Goal: Download file/media

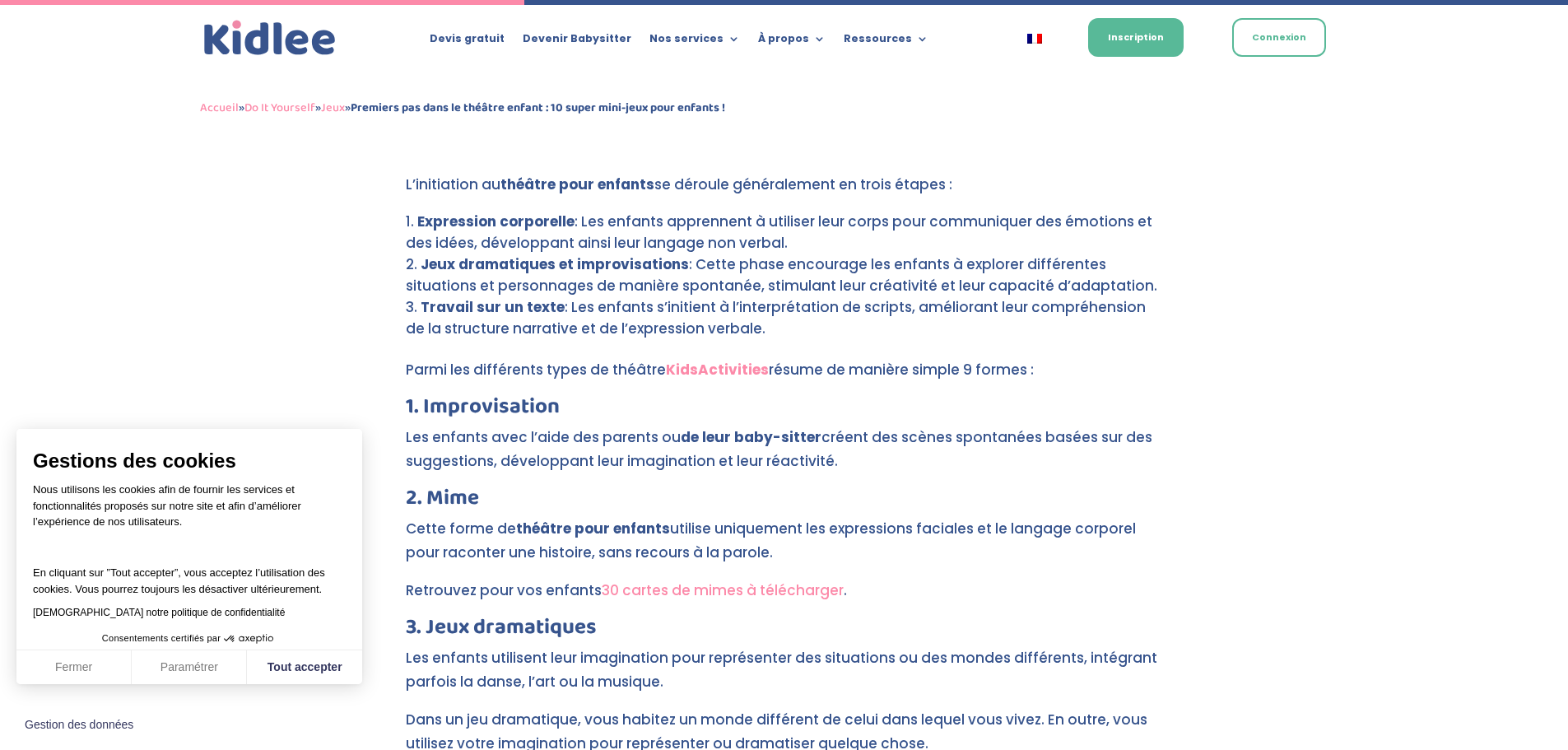
scroll to position [1811, 0]
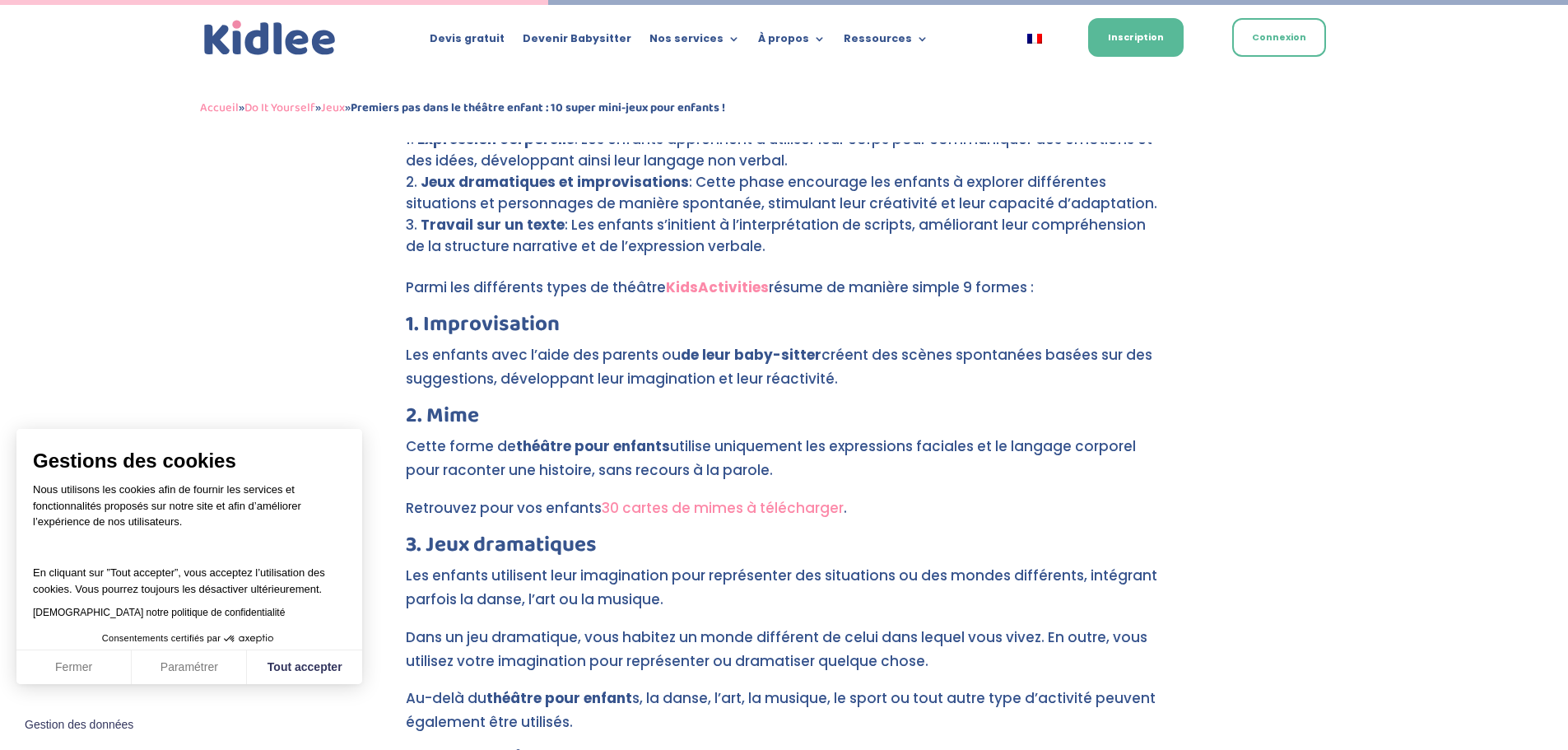
click at [721, 498] on link "30 cartes de mimes à télécharger" at bounding box center [722, 508] width 242 height 20
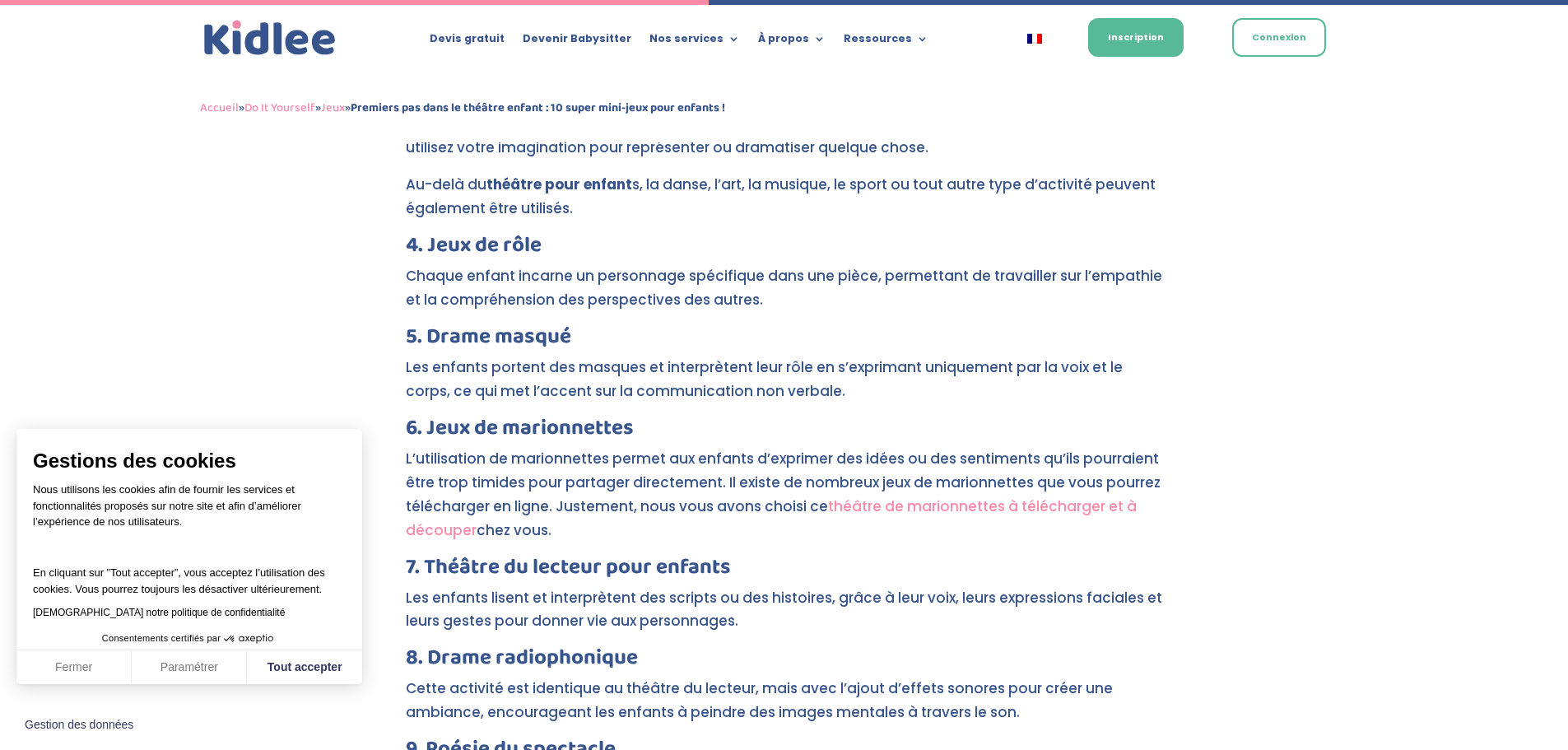
scroll to position [2343, 0]
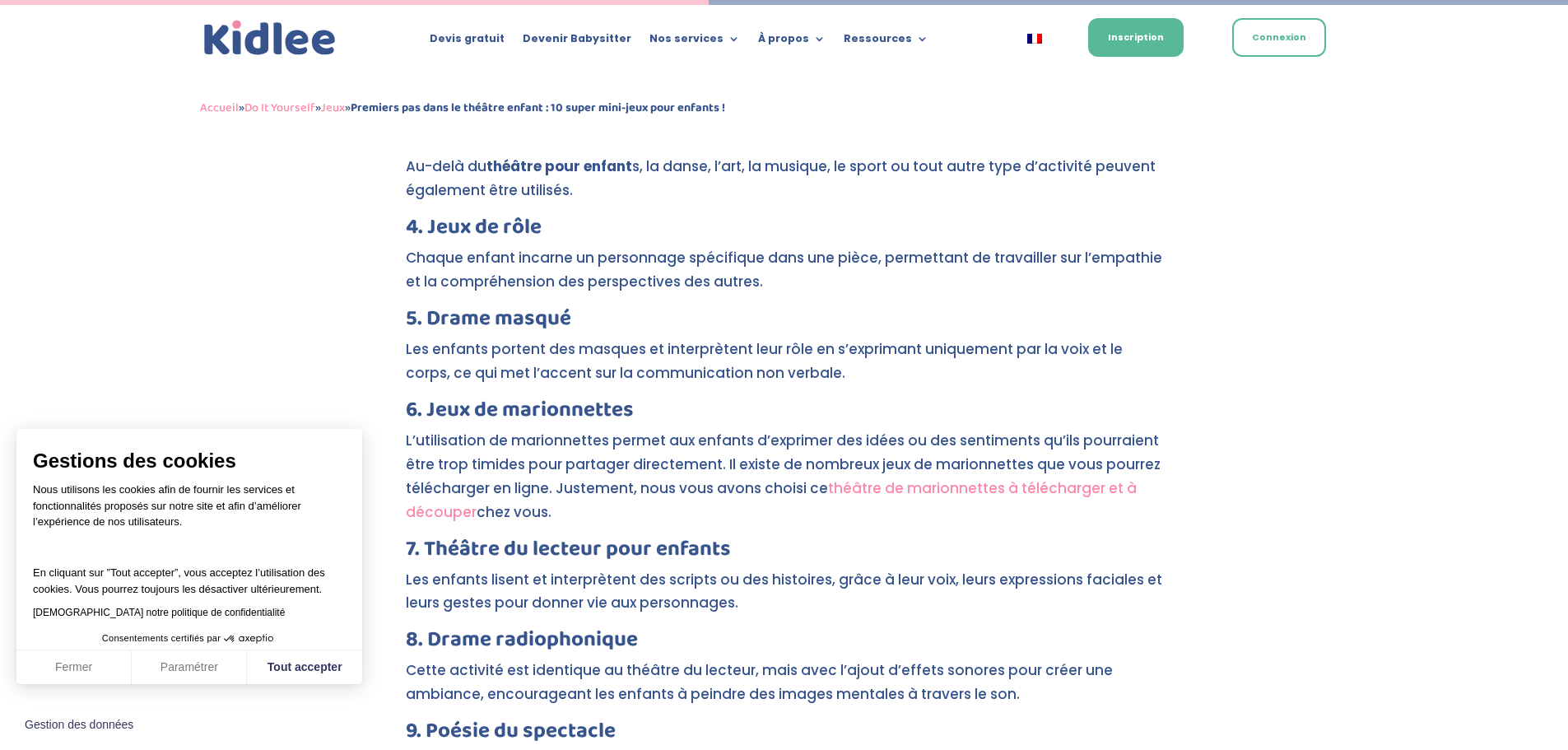
click at [922, 478] on link "théâtre de marionnettes à télécharger et à découper" at bounding box center [771, 500] width 731 height 44
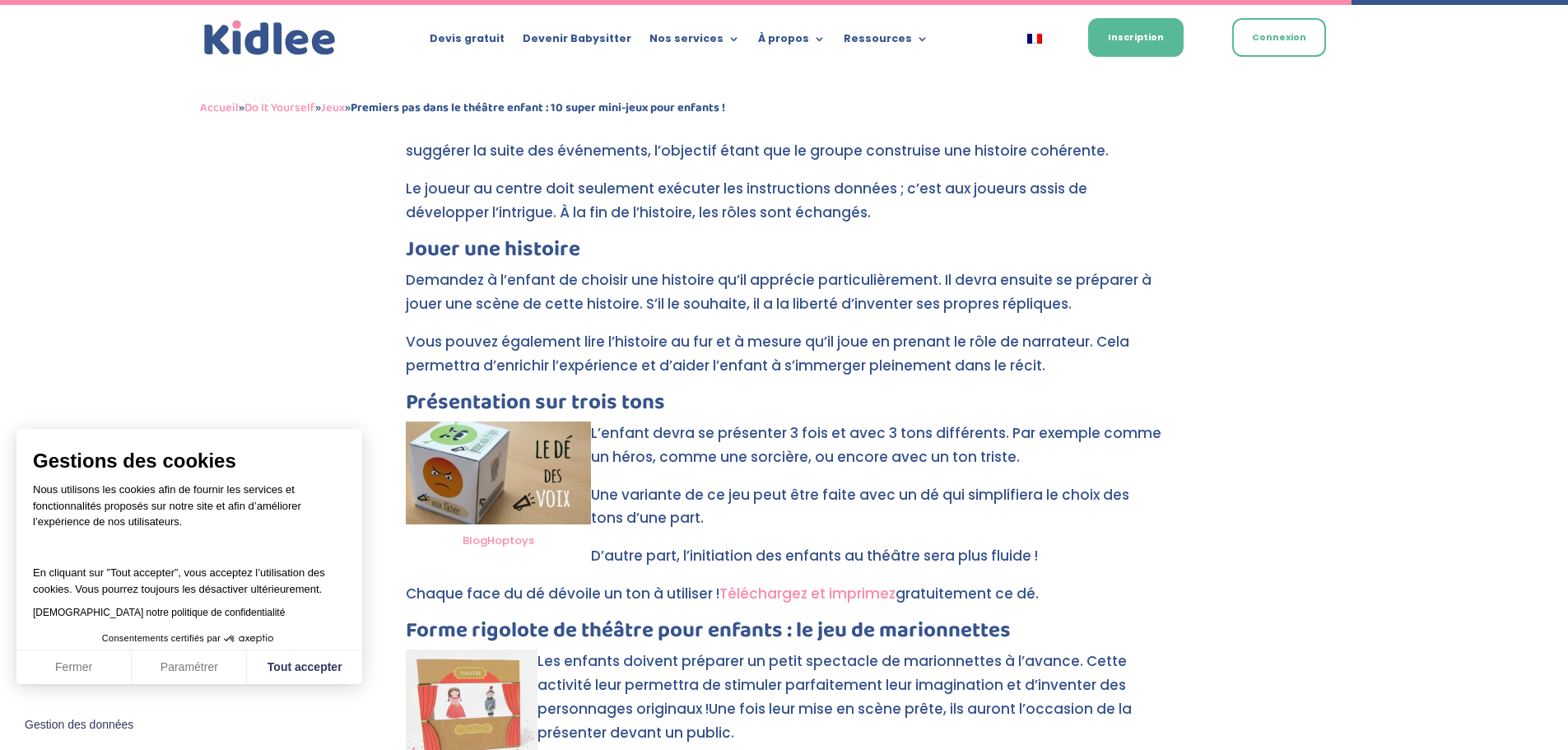
scroll to position [4483, 0]
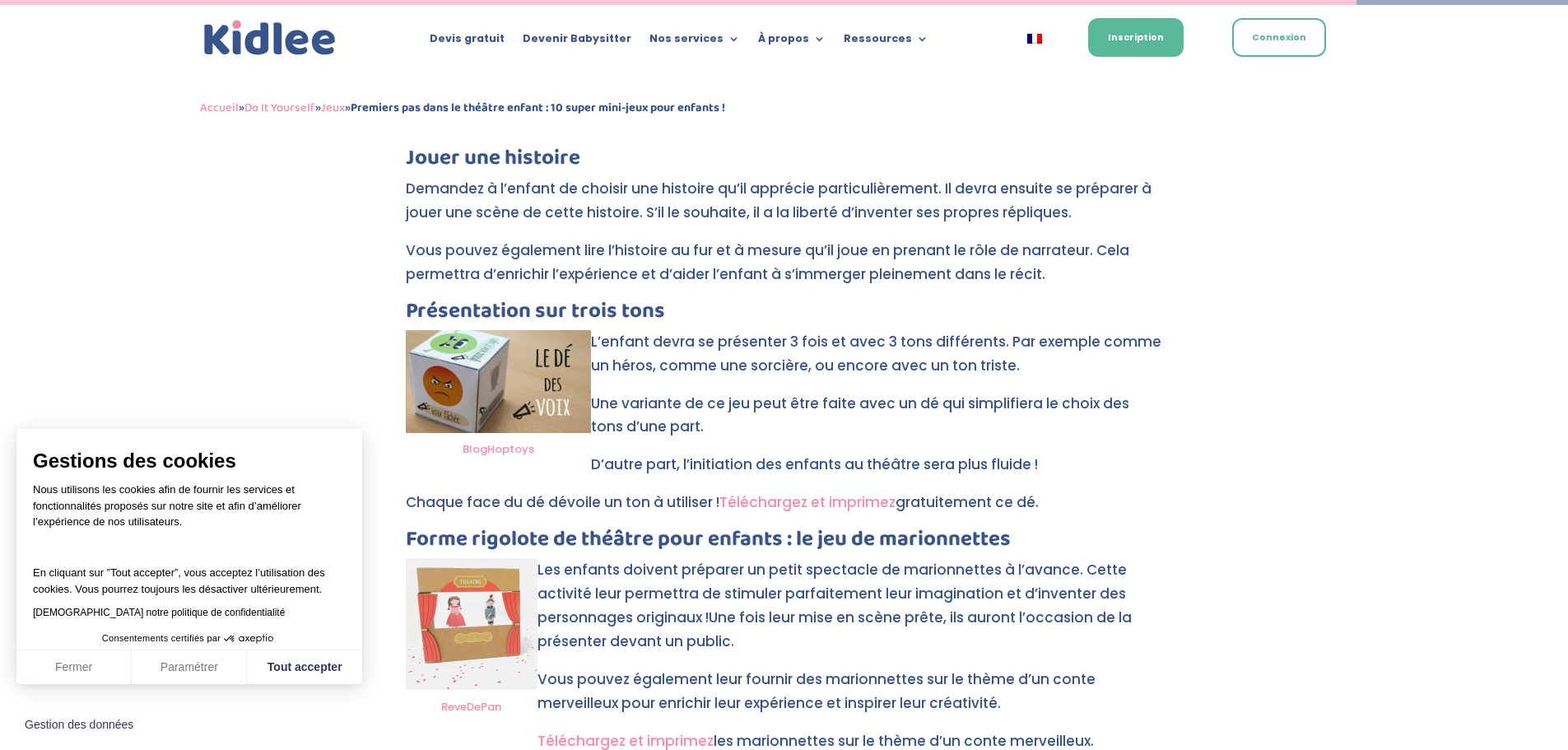
click at [821, 492] on link "Téléchargez et imprimez" at bounding box center [807, 502] width 176 height 20
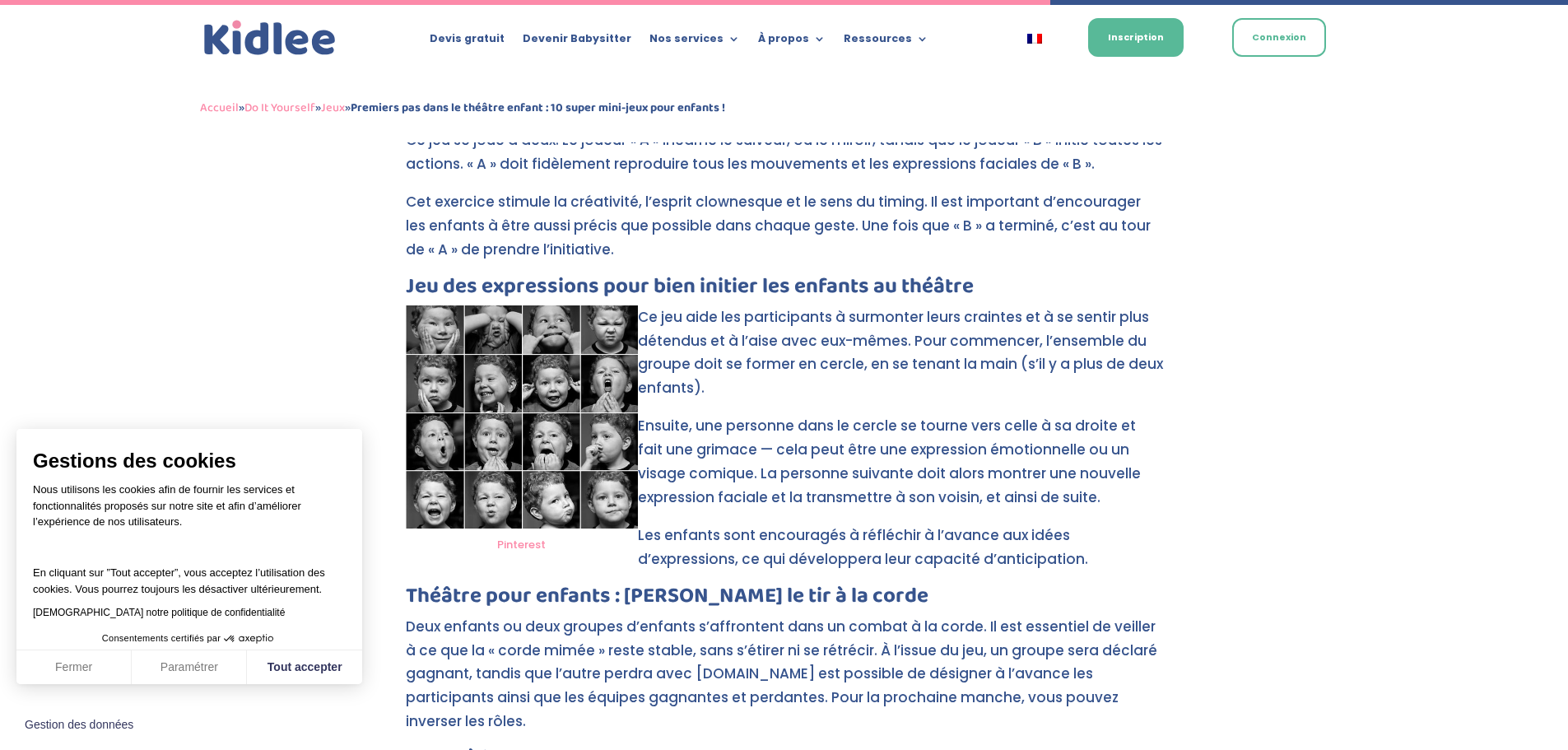
scroll to position [3495, 0]
